Goal: Information Seeking & Learning: Learn about a topic

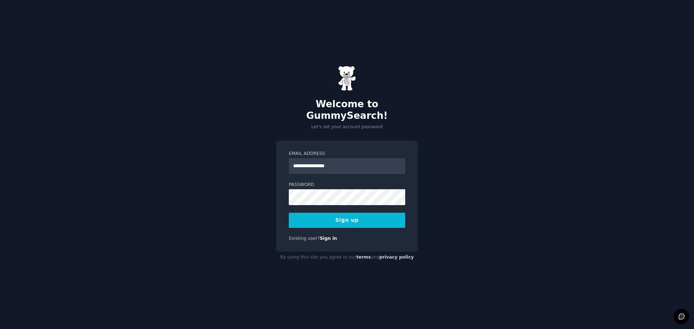
type input "**********"
click at [358, 217] on button "Sign up" at bounding box center [347, 220] width 116 height 15
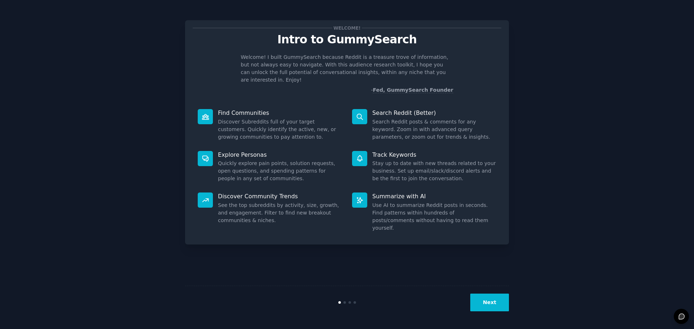
click at [498, 304] on button "Next" at bounding box center [489, 303] width 39 height 18
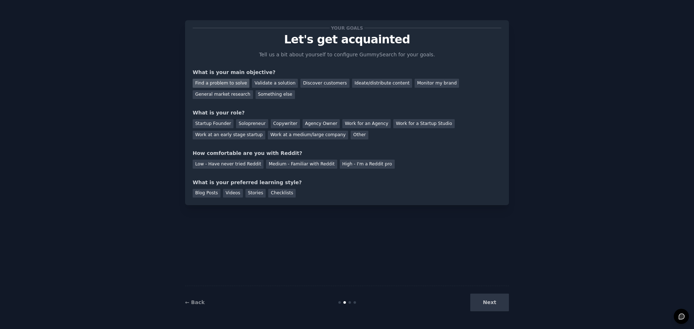
click at [229, 83] on div "Find a problem to solve" at bounding box center [221, 83] width 57 height 9
click at [253, 90] on div "General market research" at bounding box center [223, 94] width 60 height 9
click at [217, 82] on div "Find a problem to solve" at bounding box center [221, 83] width 57 height 9
click at [219, 124] on div "Startup Founder" at bounding box center [213, 123] width 41 height 9
click at [271, 163] on div "Medium - Familiar with Reddit" at bounding box center [301, 164] width 71 height 9
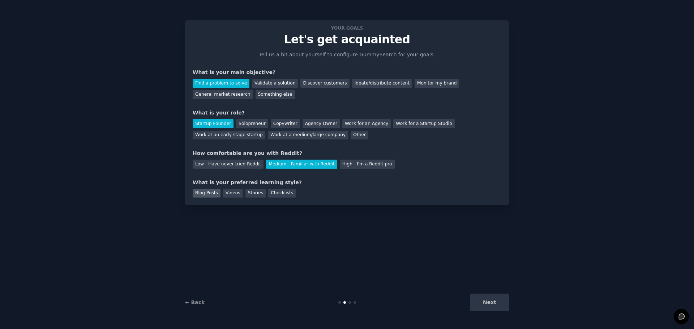
click at [211, 195] on div "Blog Posts" at bounding box center [207, 193] width 28 height 9
click at [489, 301] on button "Next" at bounding box center [489, 303] width 39 height 18
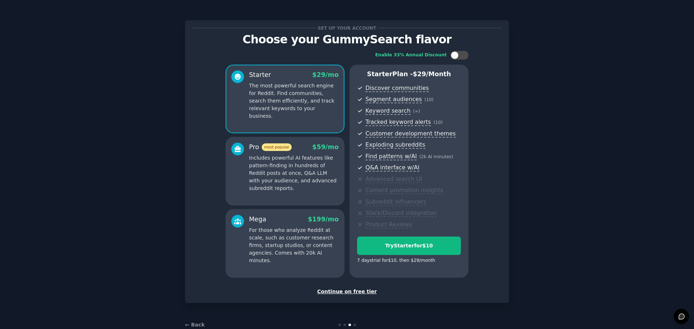
click at [358, 293] on div "Continue on free tier" at bounding box center [347, 292] width 308 height 8
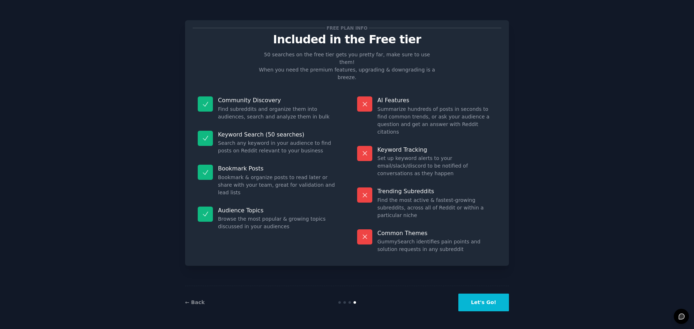
click at [484, 299] on button "Let's Go!" at bounding box center [483, 303] width 51 height 18
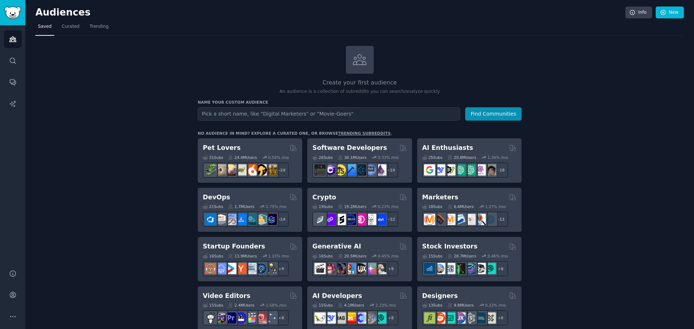
drag, startPoint x: 607, startPoint y: 0, endPoint x: 161, endPoint y: 48, distance: 448.7
click at [241, 115] on input "text" at bounding box center [329, 113] width 262 height 13
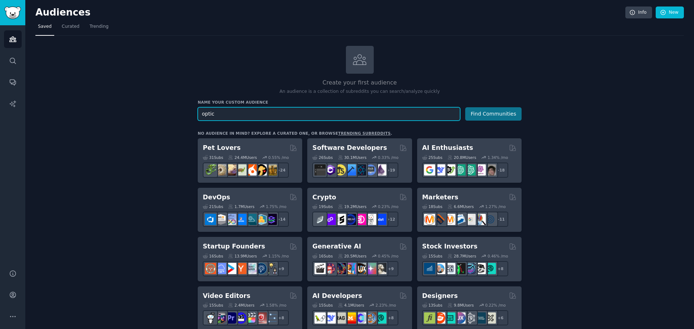
type input "optic"
click at [479, 112] on button "Find Communities" at bounding box center [493, 113] width 56 height 13
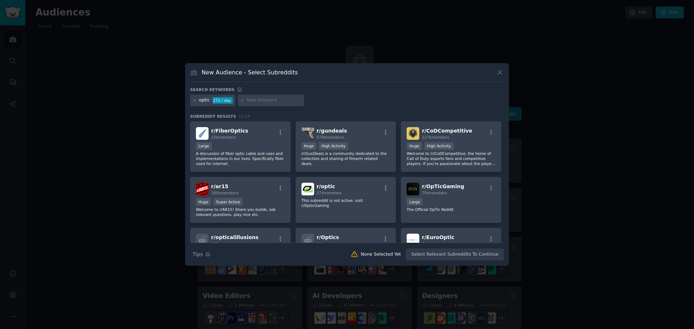
click at [258, 101] on input "text" at bounding box center [273, 100] width 55 height 7
type input "glasses"
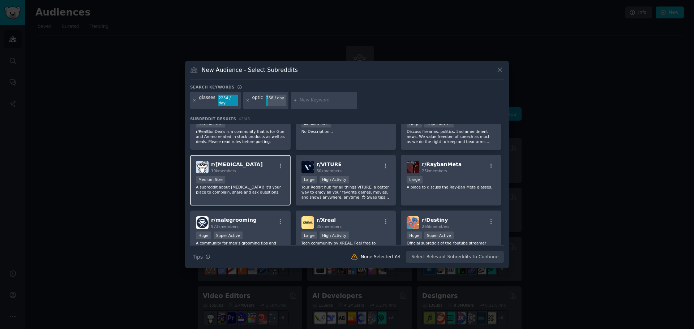
scroll to position [542, 0]
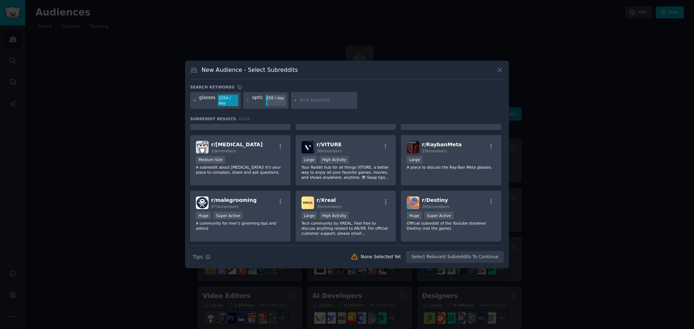
click at [195, 100] on icon at bounding box center [195, 101] width 4 height 4
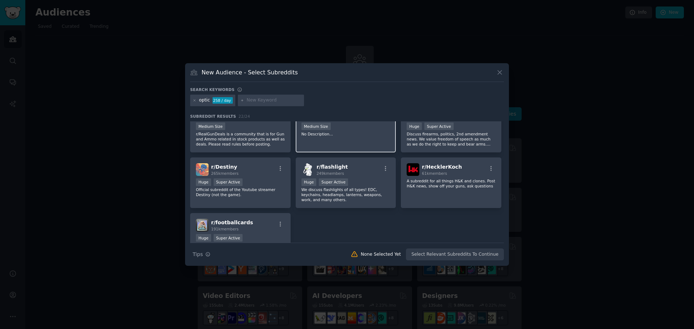
scroll to position [335, 0]
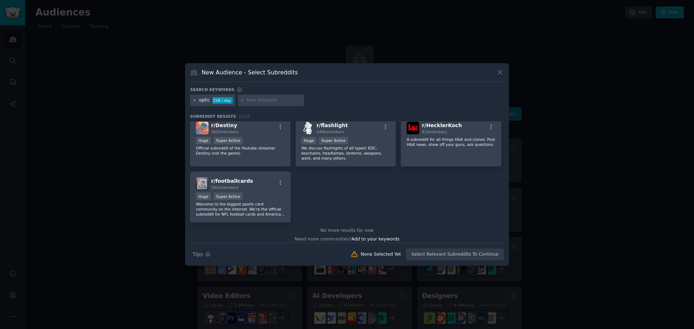
click at [194, 100] on icon at bounding box center [195, 101] width 4 height 4
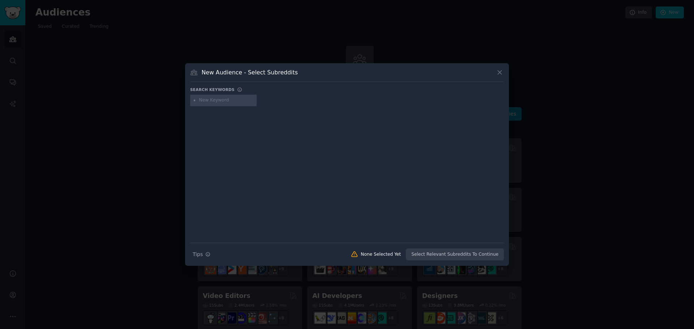
click at [225, 100] on input "text" at bounding box center [226, 100] width 55 height 7
type input "dropping odds"
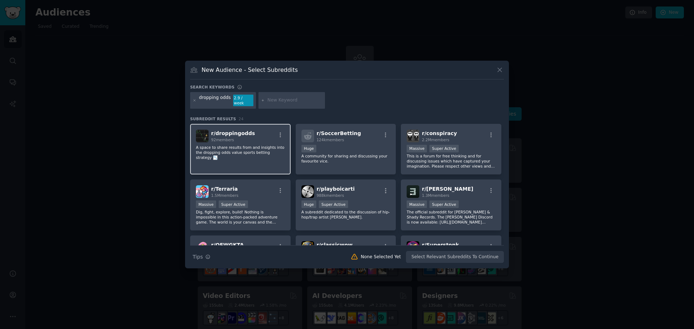
click at [255, 139] on div "r/ droppingodds 92 members" at bounding box center [240, 136] width 89 height 13
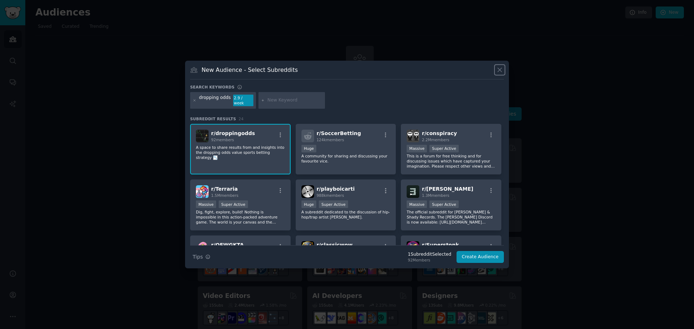
click at [500, 72] on icon at bounding box center [499, 70] width 4 height 4
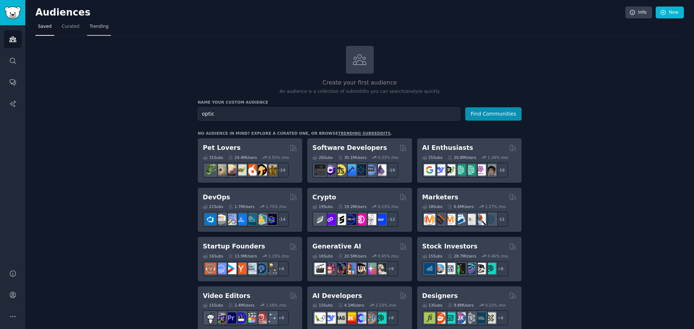
click at [93, 31] on link "Trending" at bounding box center [99, 28] width 24 height 15
